Goal: Information Seeking & Learning: Learn about a topic

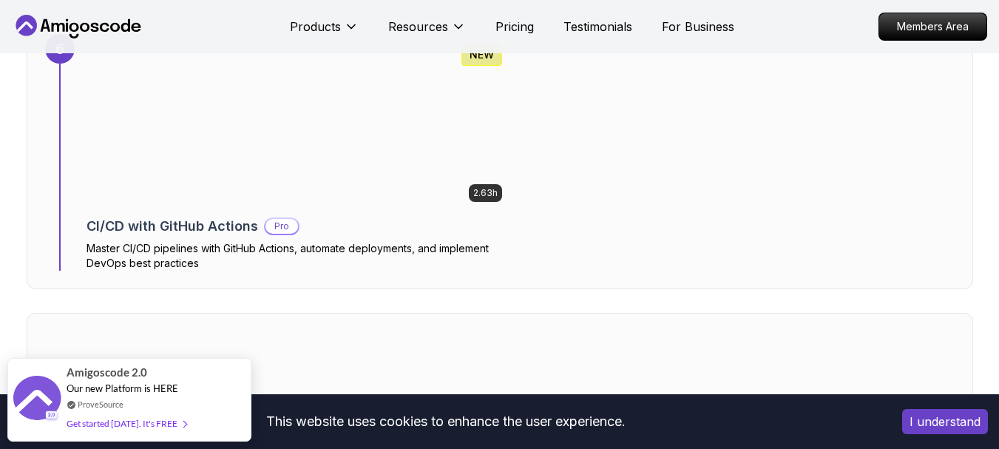
scroll to position [4024, 0]
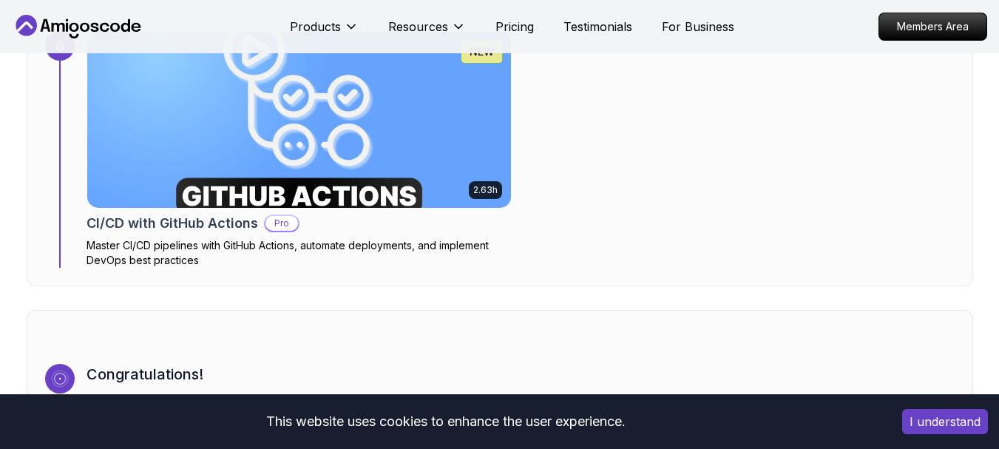
click at [479, 167] on img at bounding box center [298, 119] width 445 height 185
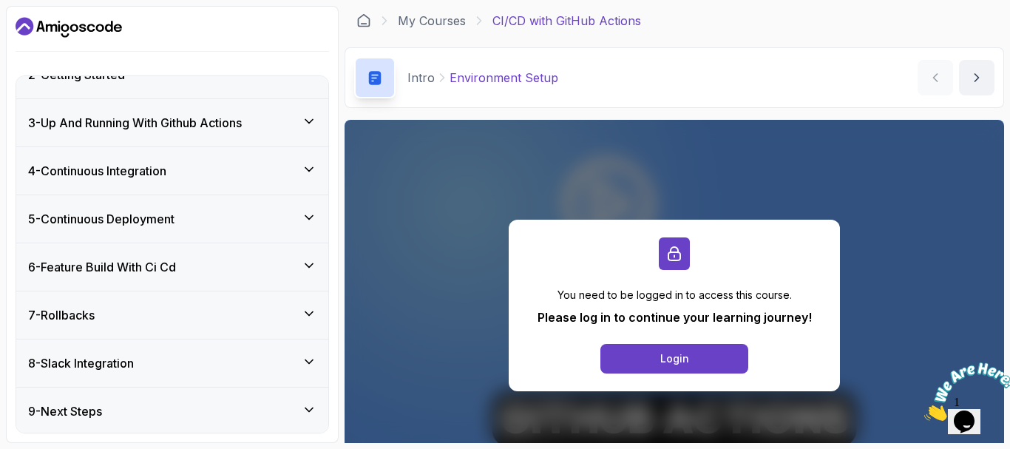
scroll to position [262, 0]
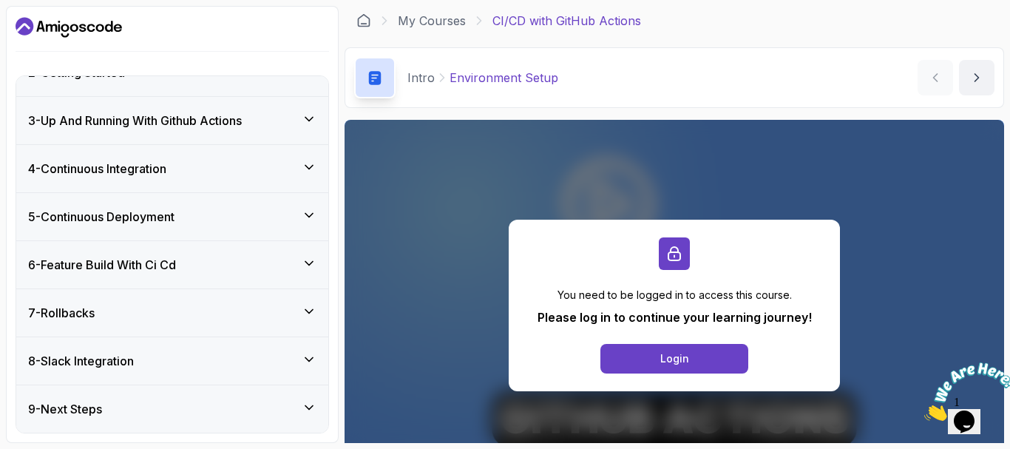
click at [190, 316] on div "7 - Rollbacks" at bounding box center [172, 313] width 288 height 18
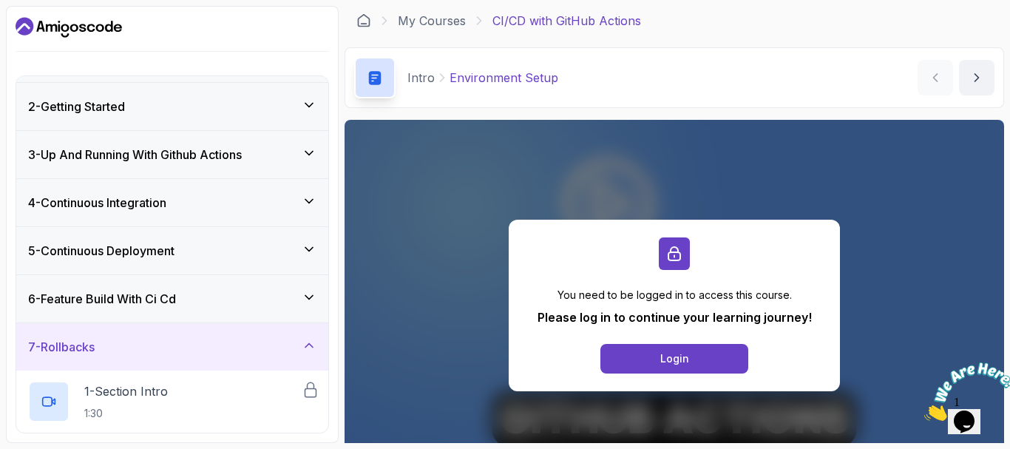
scroll to position [13, 0]
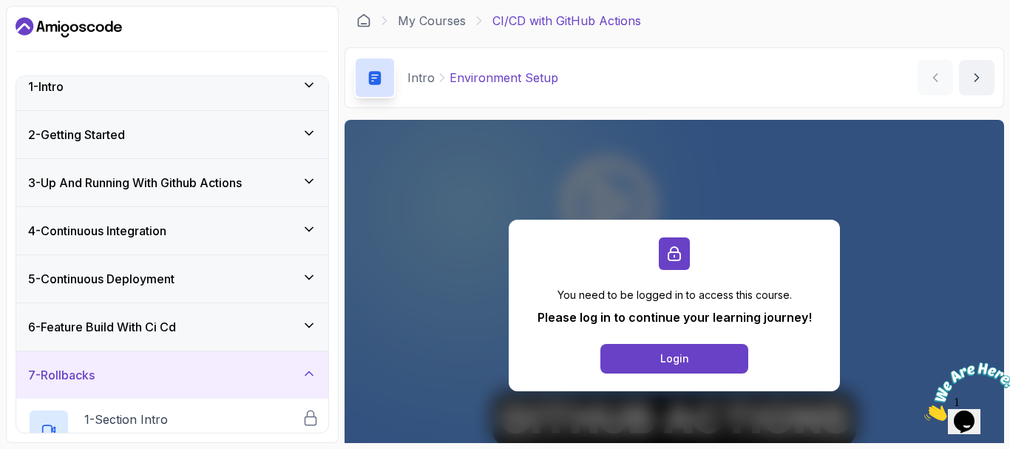
click at [240, 276] on div "5 - Continuous Deployment" at bounding box center [172, 279] width 288 height 18
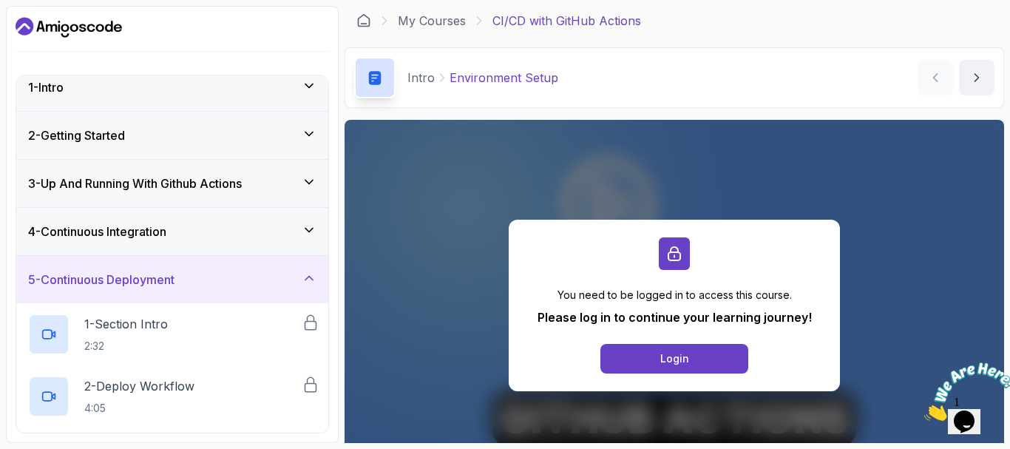
scroll to position [0, 0]
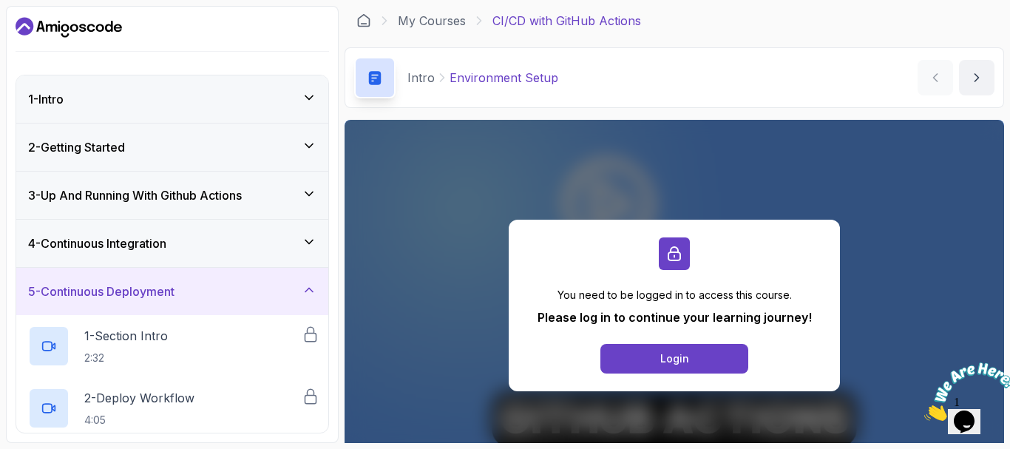
click at [271, 254] on div "4 - Continuous Integration" at bounding box center [172, 243] width 312 height 47
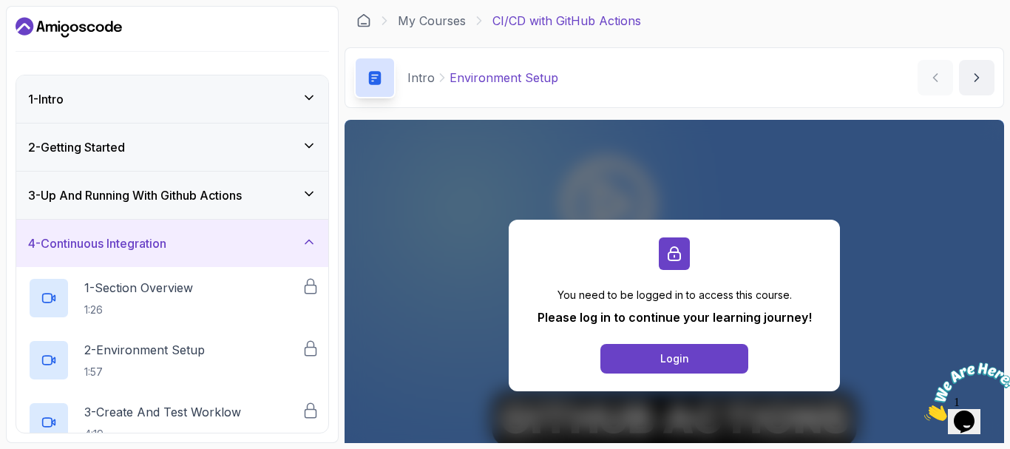
click at [267, 200] on div "3 - Up And Running With Github Actions" at bounding box center [172, 195] width 288 height 18
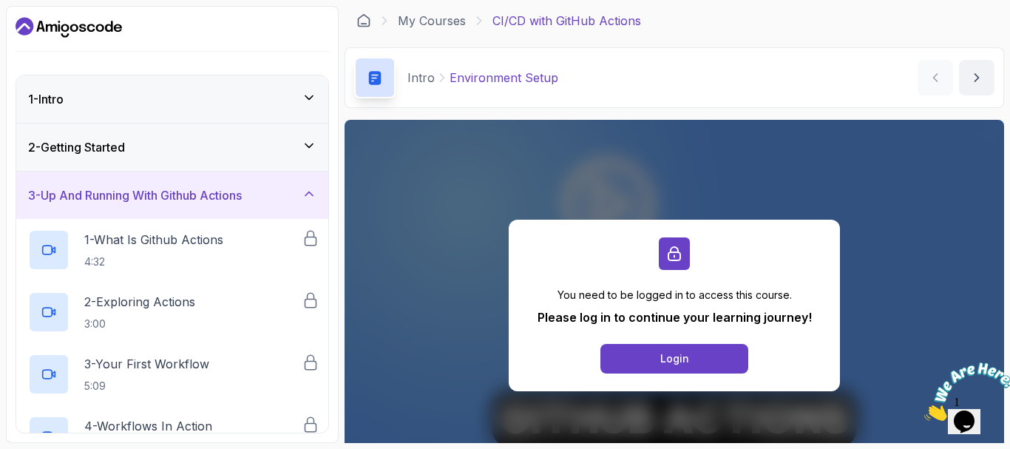
click at [307, 148] on icon at bounding box center [309, 145] width 15 height 15
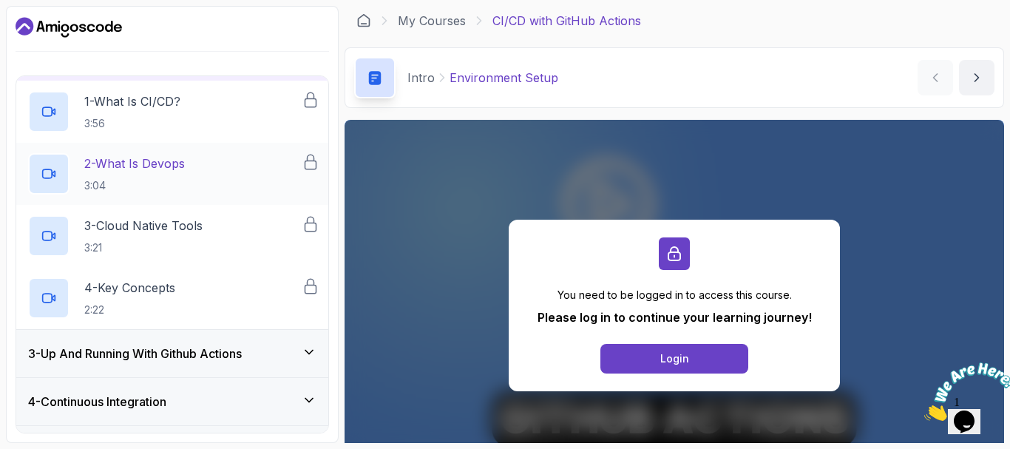
scroll to position [90, 0]
click at [197, 359] on h3 "3 - Up And Running With Github Actions" at bounding box center [135, 354] width 214 height 18
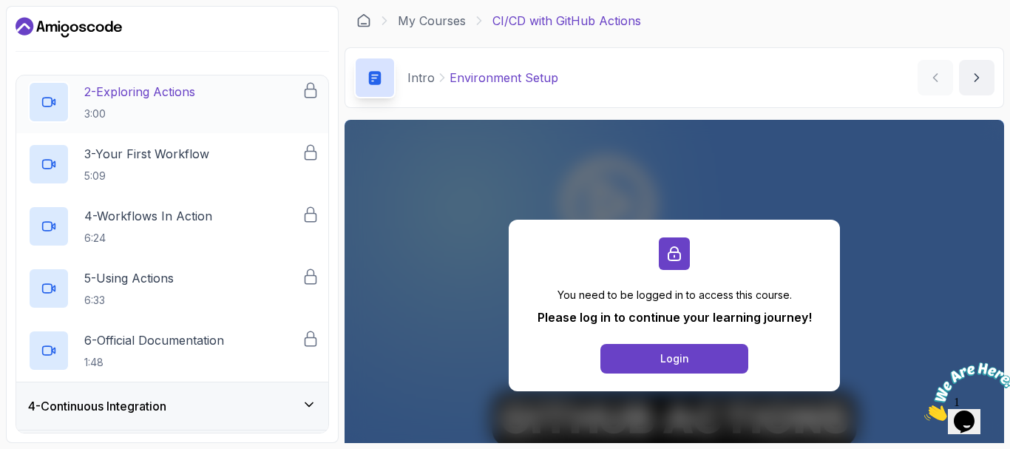
scroll to position [221, 0]
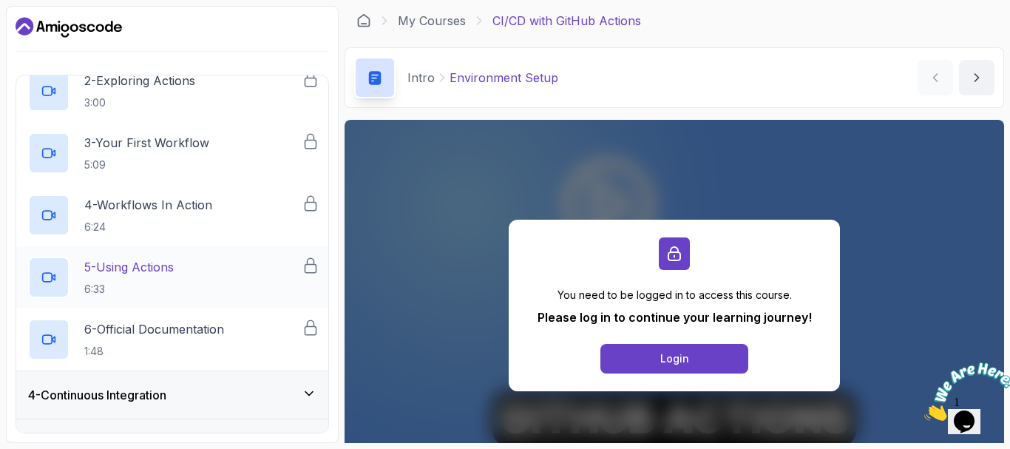
drag, startPoint x: 246, startPoint y: 226, endPoint x: 193, endPoint y: 249, distance: 57.6
click at [193, 249] on div "5 - Using Actions 6:33" at bounding box center [172, 277] width 312 height 62
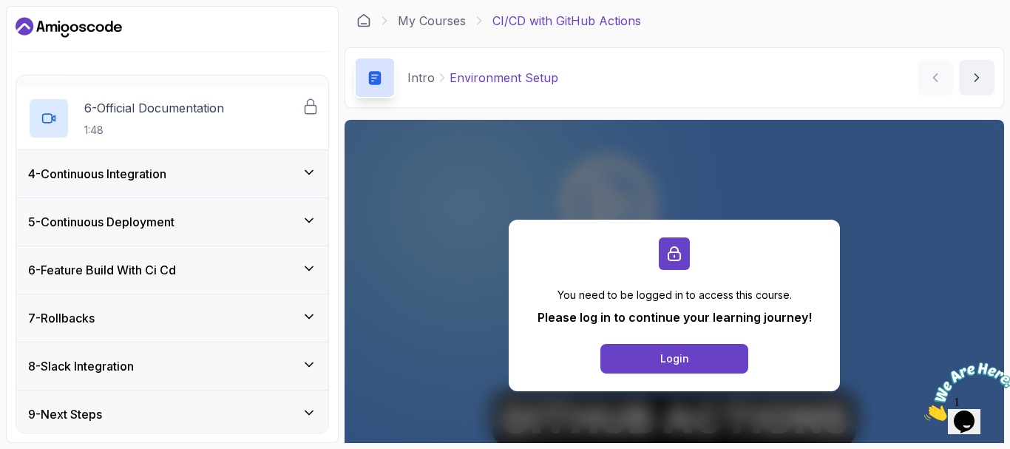
scroll to position [447, 0]
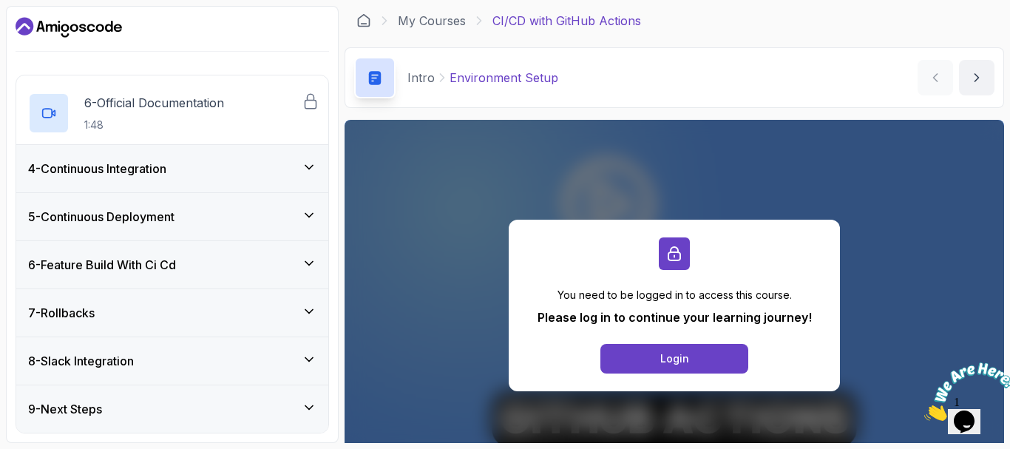
click at [214, 163] on div "4 - Continuous Integration" at bounding box center [172, 169] width 288 height 18
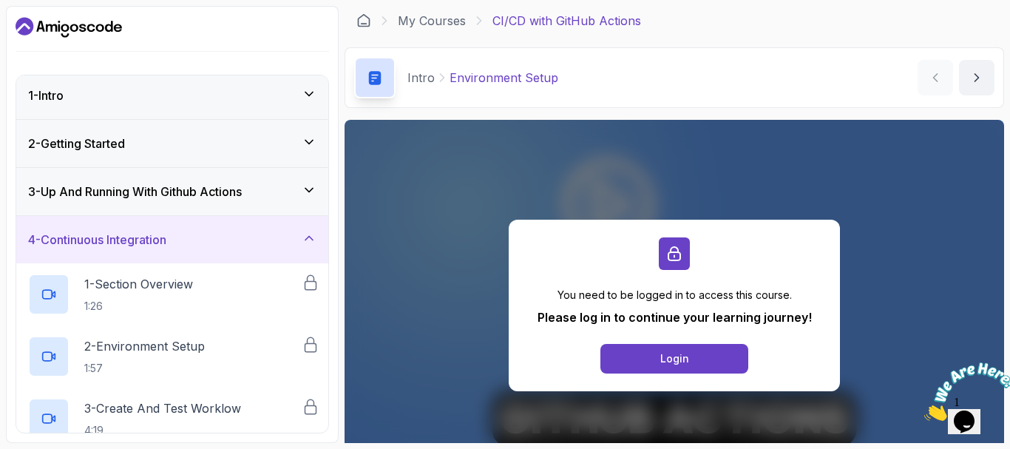
scroll to position [0, 0]
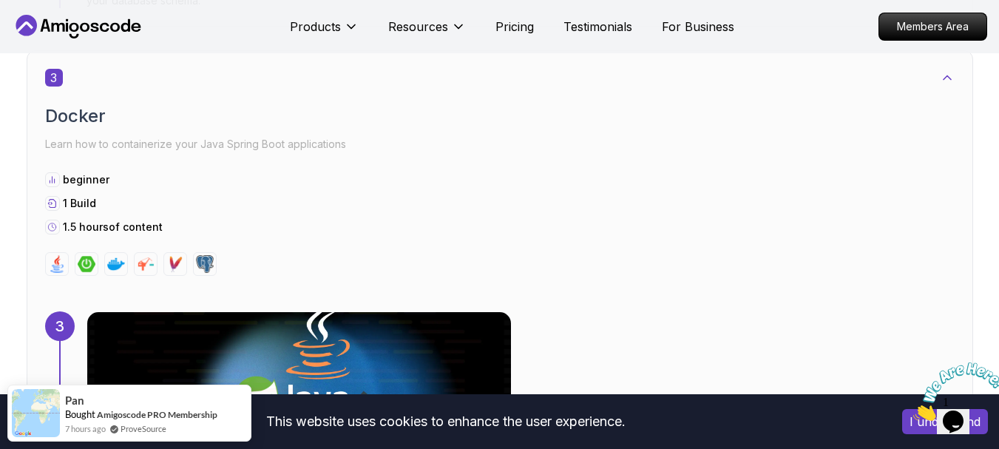
scroll to position [1863, 0]
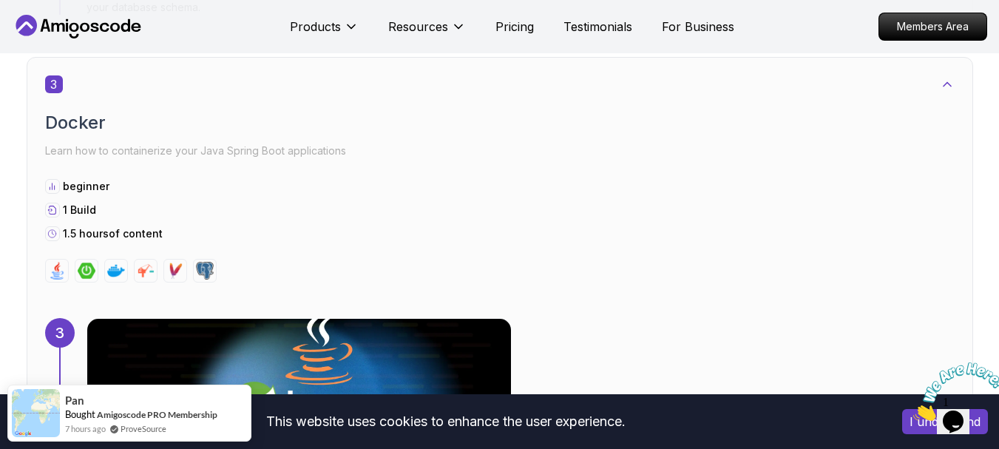
click at [251, 365] on img at bounding box center [298, 406] width 445 height 185
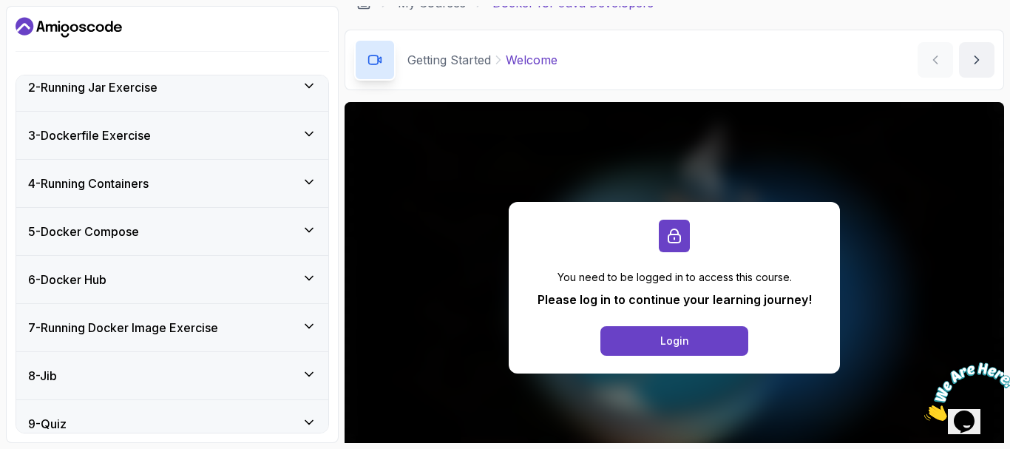
scroll to position [495, 0]
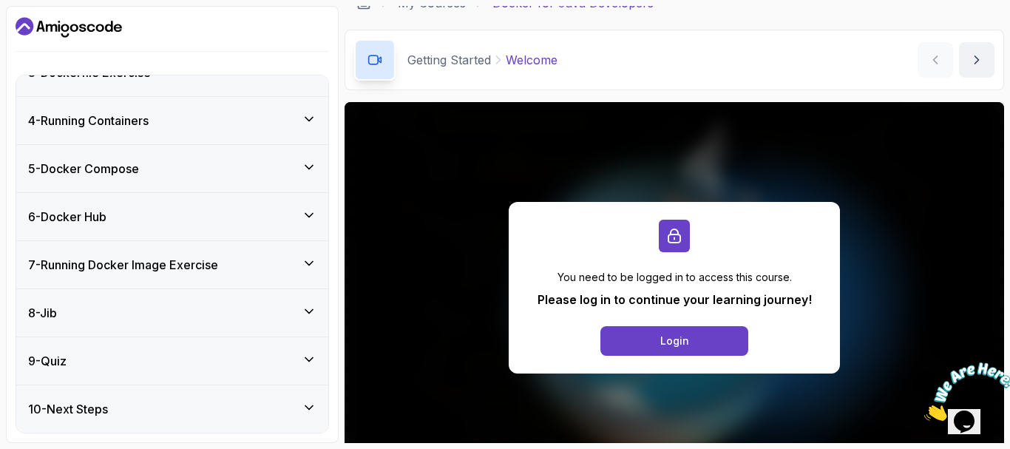
click at [249, 221] on div "6 - Docker Hub" at bounding box center [172, 217] width 288 height 18
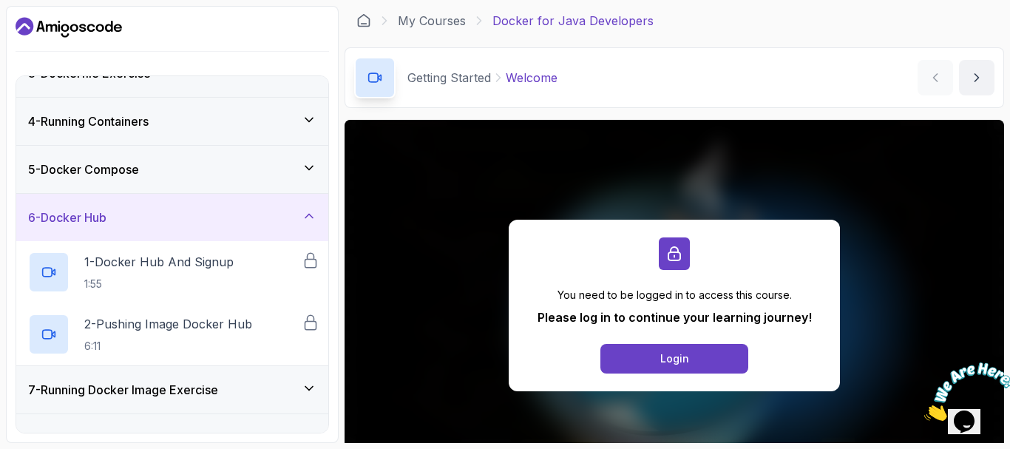
scroll to position [0, 0]
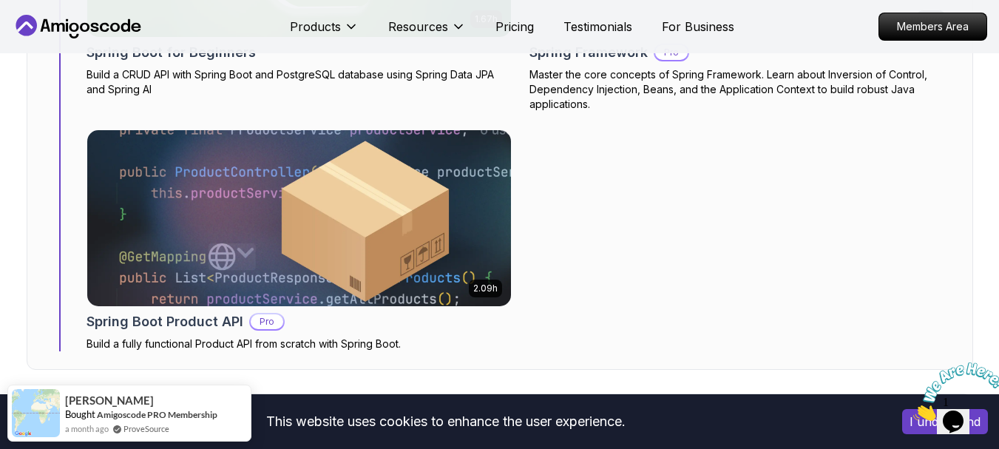
scroll to position [5726, 0]
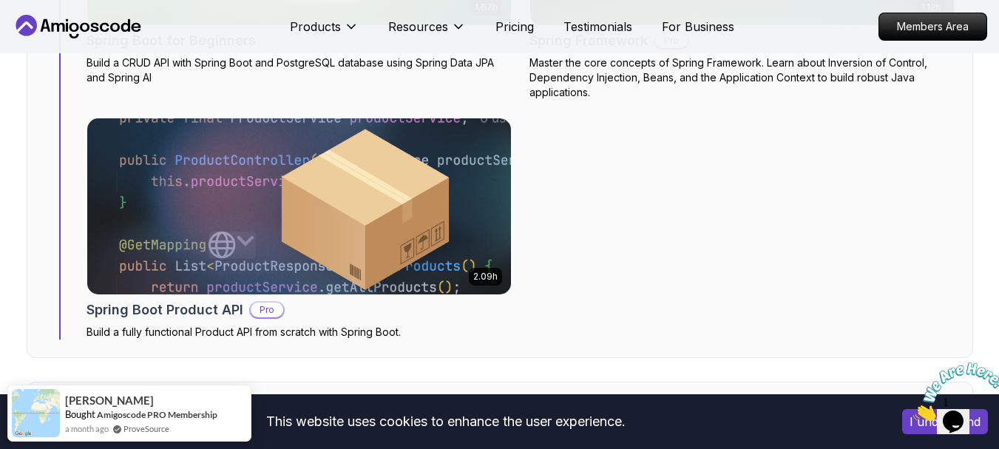
click at [753, 250] on div "1.67h NEW Spring Boot for Beginners Build a CRUD API with Spring Boot and Postg…" at bounding box center [521, 93] width 868 height 491
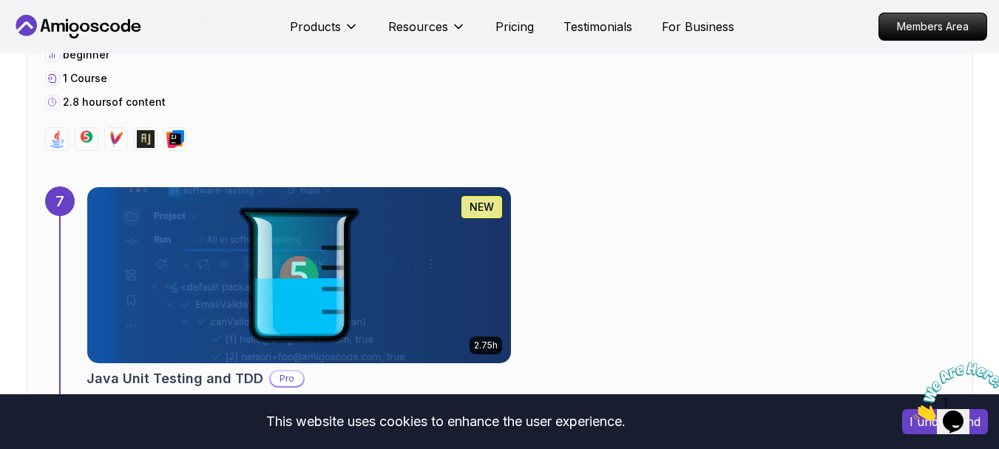
scroll to position [4332, 0]
